Goal: Information Seeking & Learning: Learn about a topic

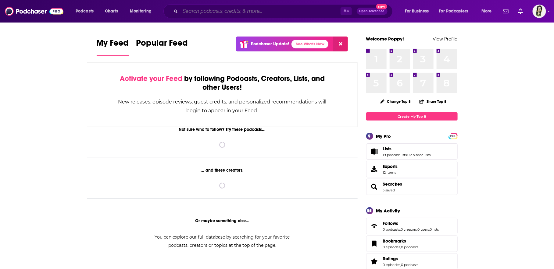
click at [230, 11] on input "Search podcasts, credits, & more..." at bounding box center [260, 11] width 160 height 10
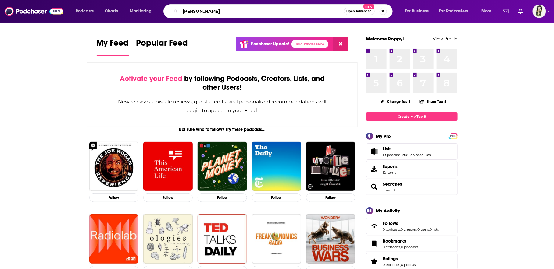
type input "major garrett"
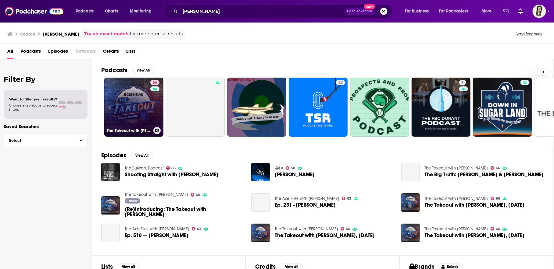
click at [138, 98] on link "66 The Takeout with Major Garrett" at bounding box center [133, 107] width 59 height 59
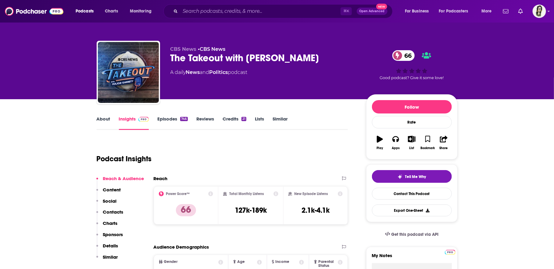
click at [109, 120] on link "About" at bounding box center [104, 123] width 14 height 14
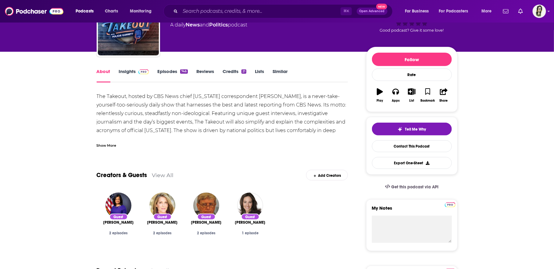
scroll to position [47, 0]
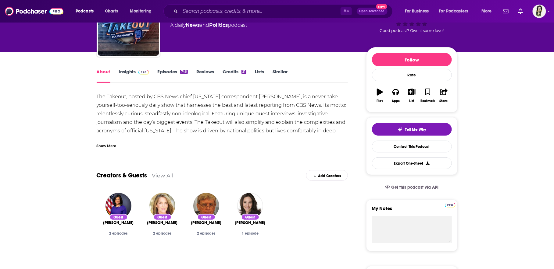
click at [112, 144] on div "Show More" at bounding box center [107, 146] width 20 height 6
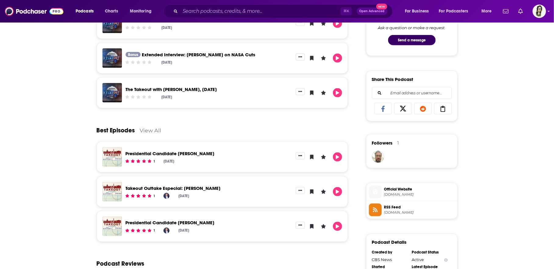
scroll to position [370, 0]
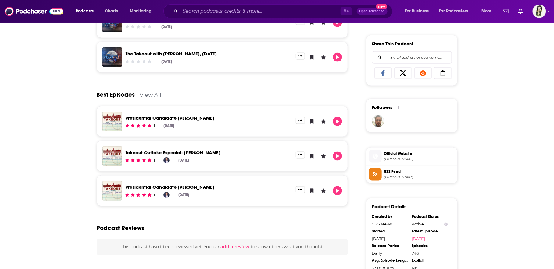
click at [152, 94] on link "View All" at bounding box center [151, 95] width 22 height 6
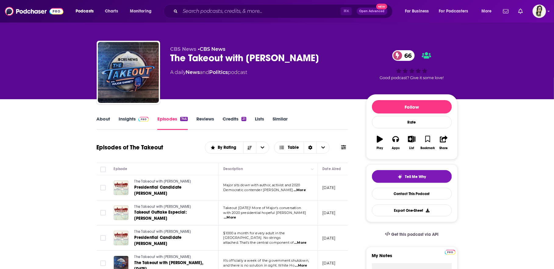
click at [101, 117] on link "About" at bounding box center [104, 123] width 14 height 14
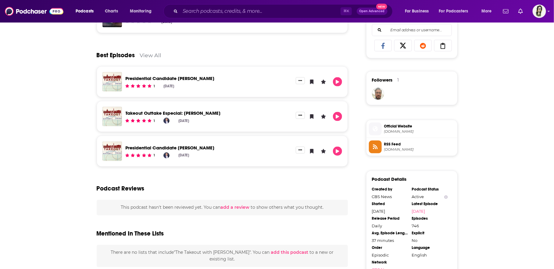
scroll to position [396, 0]
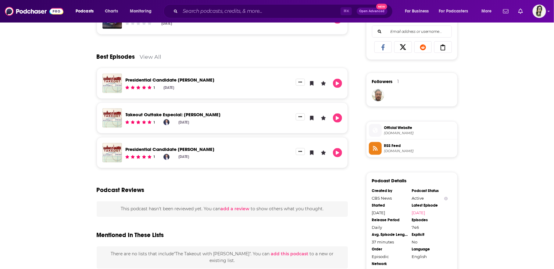
click at [155, 59] on div "Best Episodes View All" at bounding box center [222, 53] width 251 height 30
click at [154, 54] on link "View All" at bounding box center [151, 57] width 22 height 6
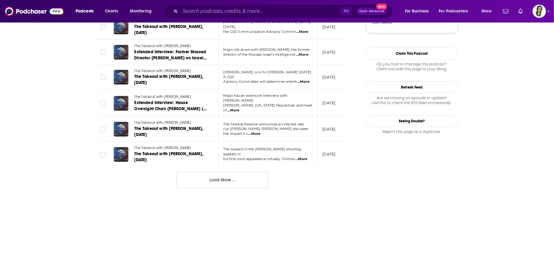
scroll to position [646, 0]
click at [210, 172] on button "Load More ..." at bounding box center [221, 180] width 91 height 16
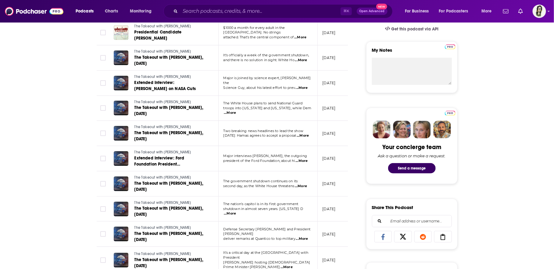
scroll to position [0, 0]
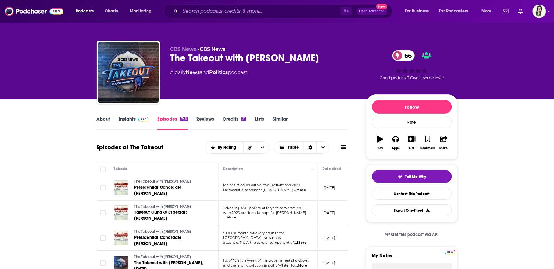
click at [107, 120] on link "About" at bounding box center [104, 123] width 14 height 14
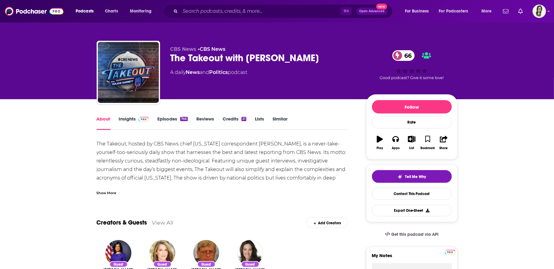
click at [123, 116] on div "About Insights Episodes 746 Reviews Credits 21 Lists Similar" at bounding box center [222, 122] width 251 height 15
click at [122, 123] on link "Insights" at bounding box center [134, 123] width 30 height 14
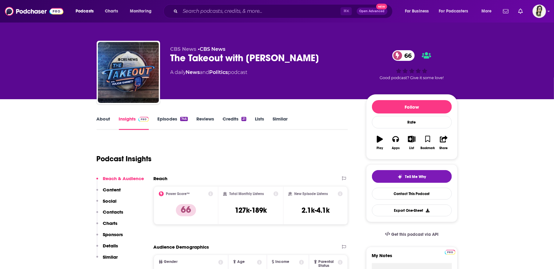
click at [102, 122] on link "About" at bounding box center [104, 123] width 14 height 14
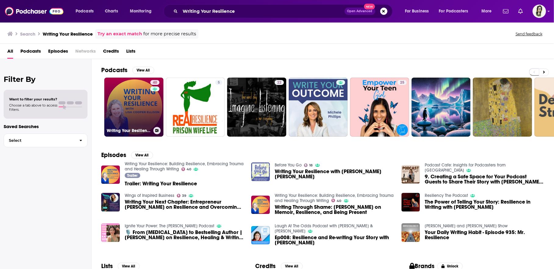
click at [142, 98] on link "40 Writing Your Resilience: Building Resilience, Embracing Trauma and Healing T…" at bounding box center [133, 107] width 59 height 59
